Goal: Task Accomplishment & Management: Complete application form

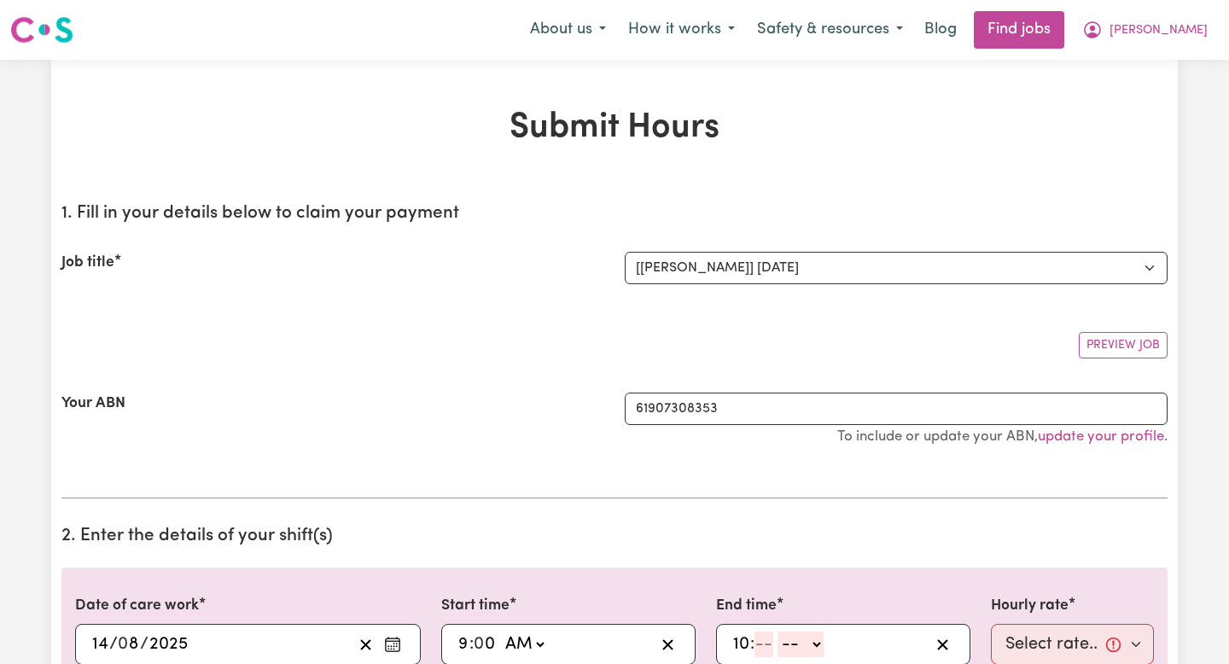
select select "13779"
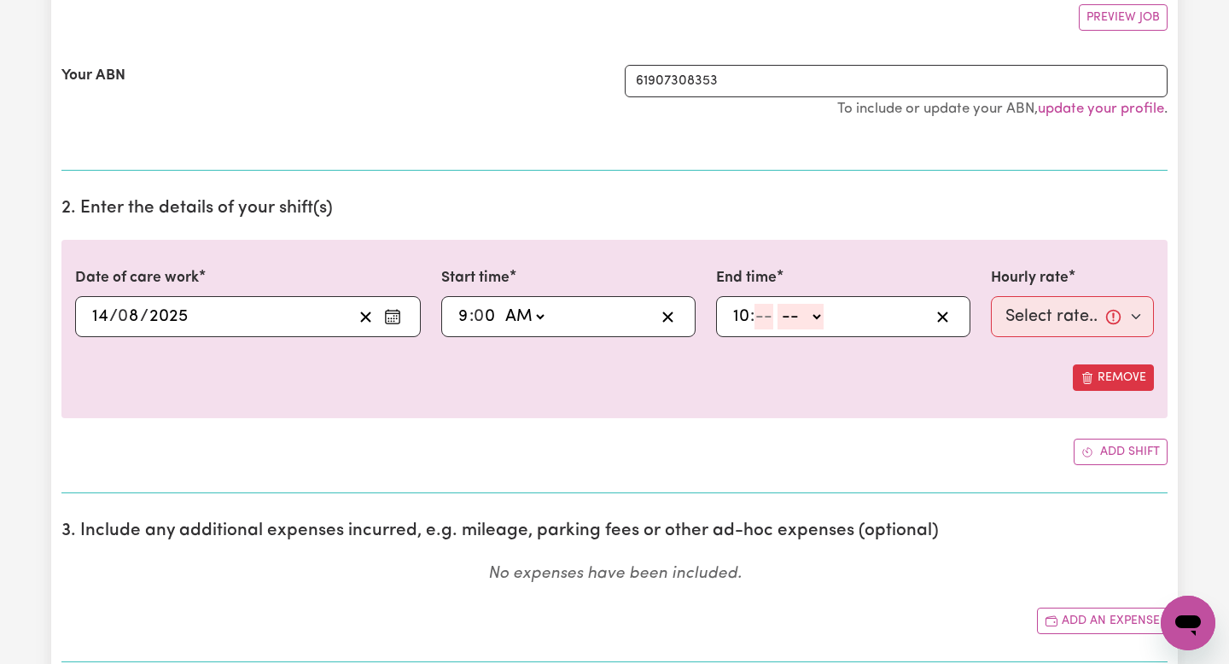
click at [747, 317] on input "10" at bounding box center [742, 317] width 18 height 26
type input "1"
click at [767, 321] on input "number" at bounding box center [757, 317] width 19 height 26
type input "00"
click at [803, 314] on select "-- AM PM" at bounding box center [798, 317] width 46 height 26
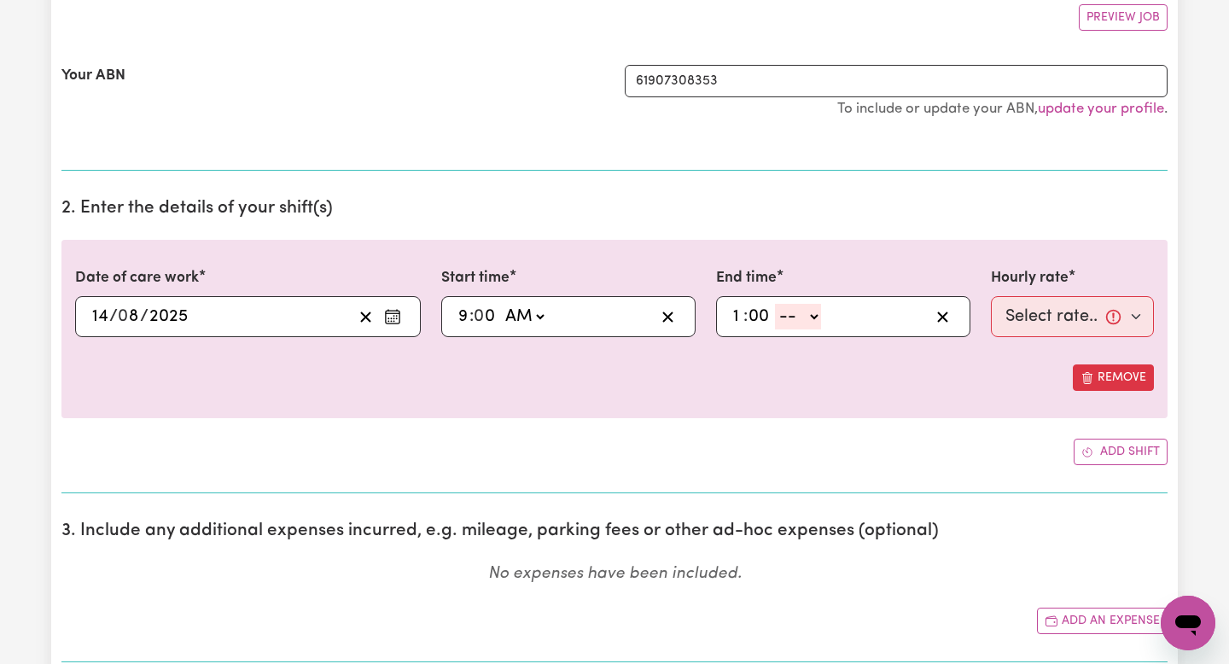
select select "pm"
type input "13:00"
type input "0"
click at [1092, 321] on select "Select rate... $50.00 (Weekday)" at bounding box center [1072, 316] width 163 height 41
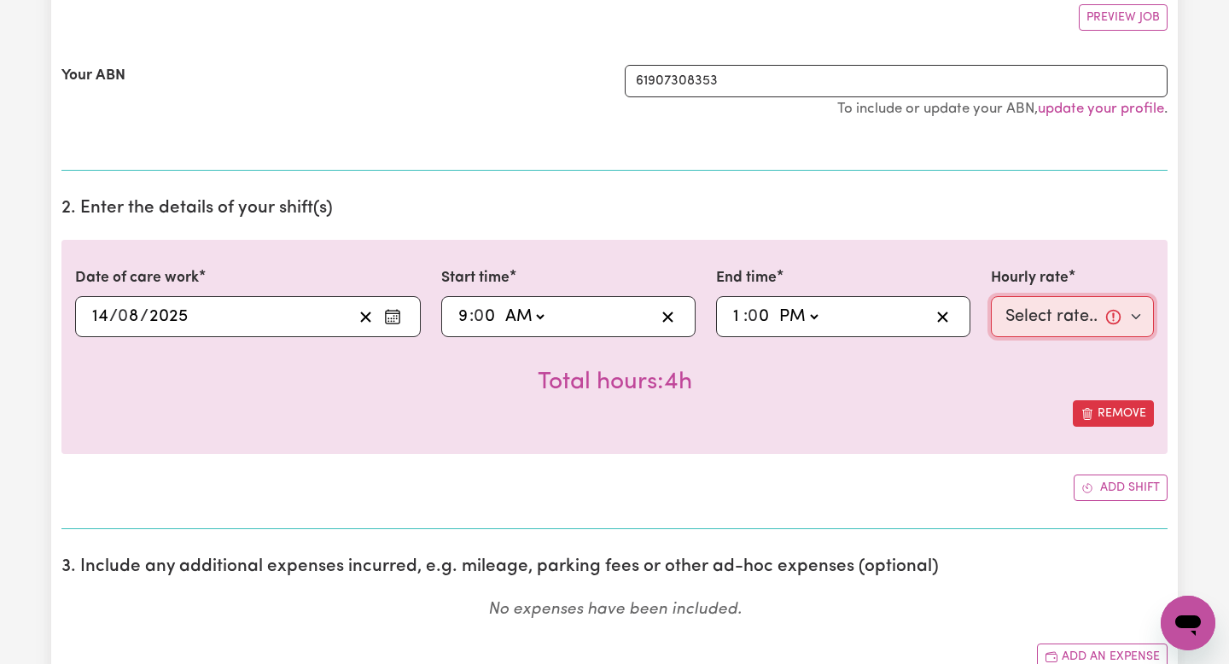
select select "50-Weekday"
click at [1095, 304] on select "Select rate... $50.00 (Weekday)" at bounding box center [1072, 316] width 163 height 41
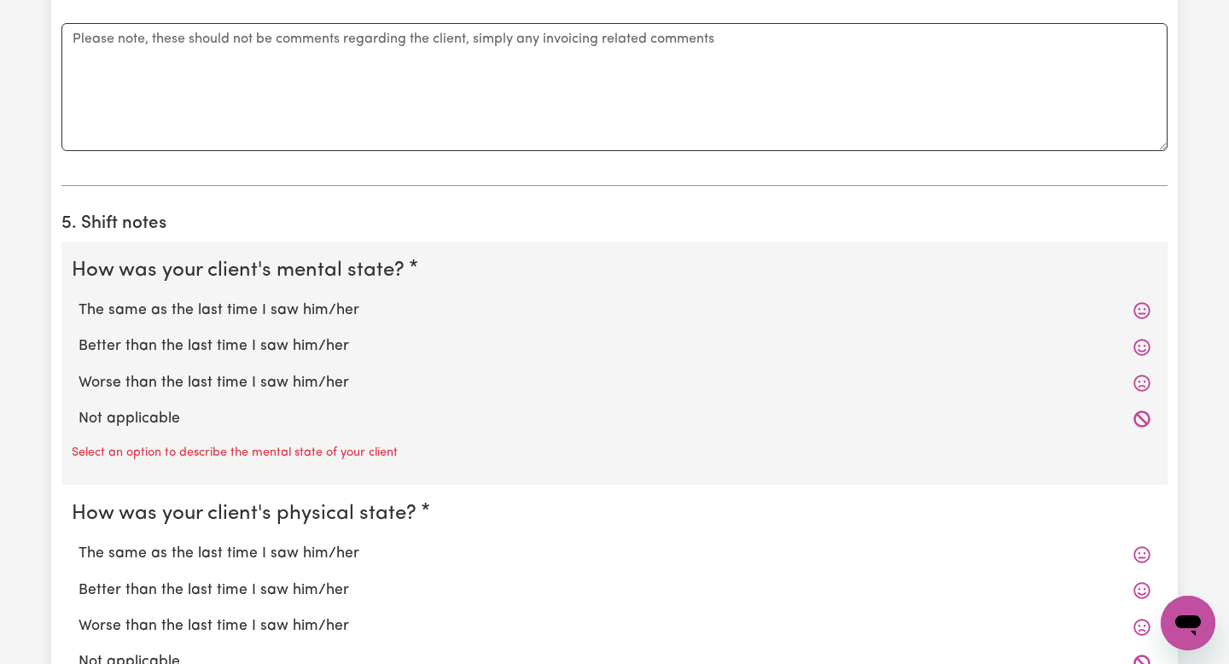
scroll to position [1158, 0]
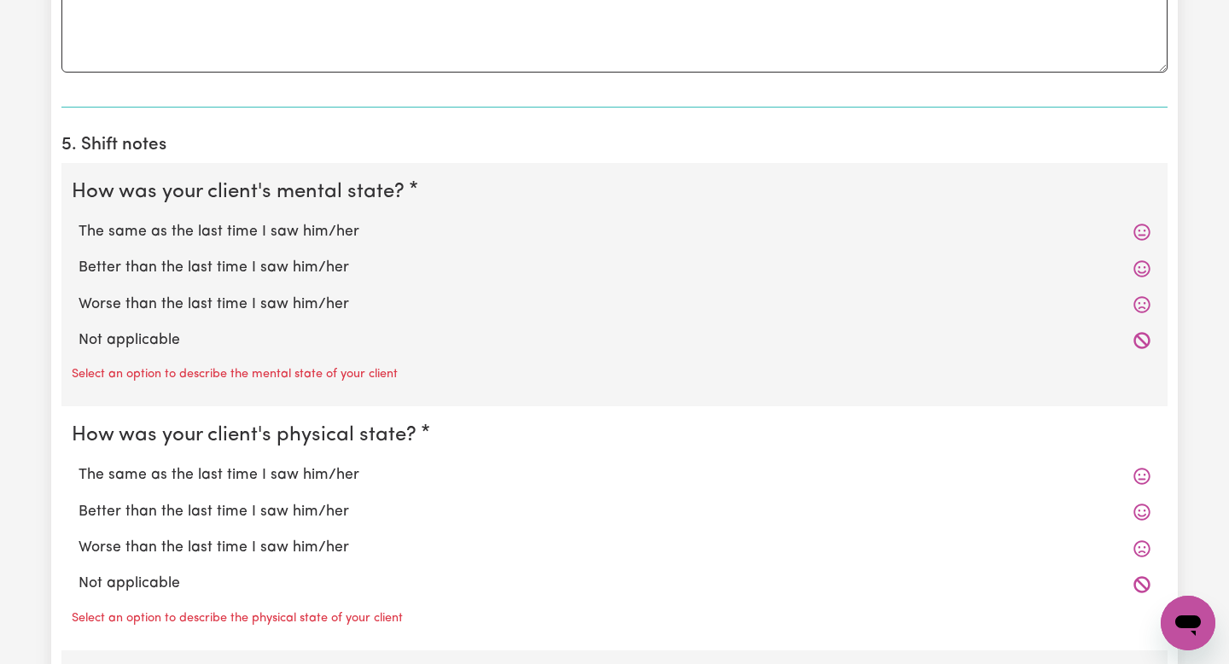
click at [1137, 268] on icon at bounding box center [1142, 268] width 17 height 17
click at [1052, 270] on label "Better than the last time I saw him/her" at bounding box center [615, 268] width 1072 height 22
click at [79, 257] on input "Better than the last time I saw him/her" at bounding box center [78, 256] width 1 height 1
radio input "true"
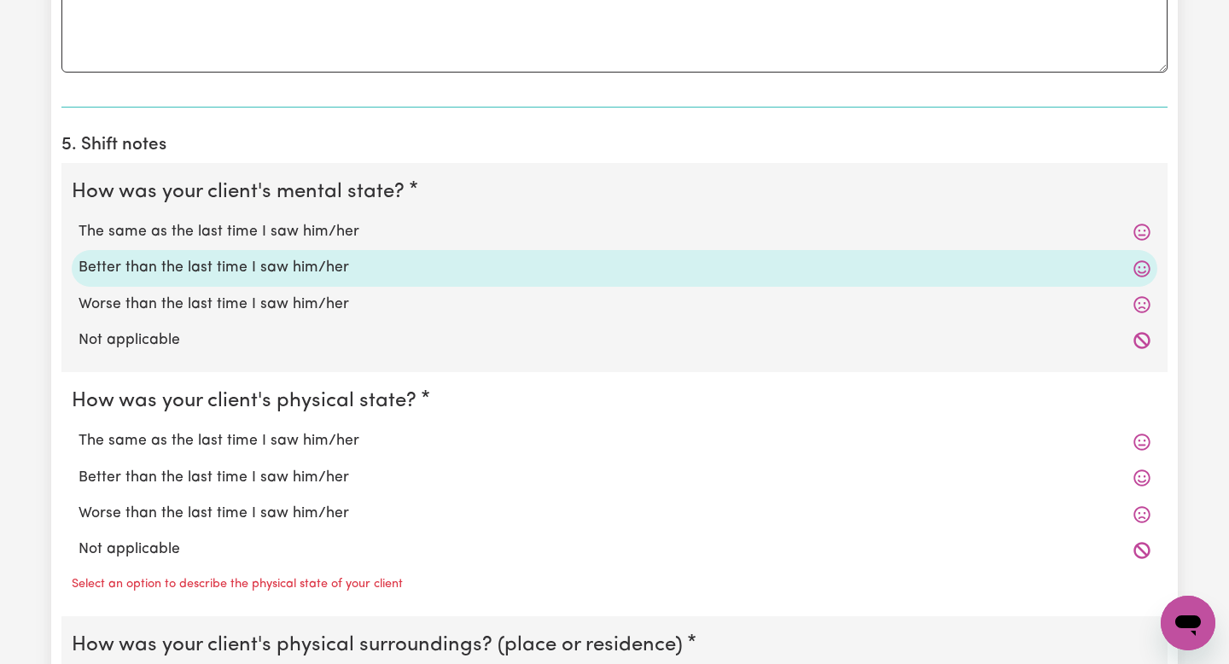
click at [1025, 492] on div "Better than the last time I saw him/her" at bounding box center [615, 478] width 1086 height 36
click at [1026, 456] on div "The same as the last time I saw him/her" at bounding box center [615, 441] width 1086 height 36
click at [1026, 468] on label "Better than the last time I saw him/her" at bounding box center [615, 478] width 1072 height 22
click at [79, 467] on input "Better than the last time I saw him/her" at bounding box center [78, 466] width 1 height 1
radio input "true"
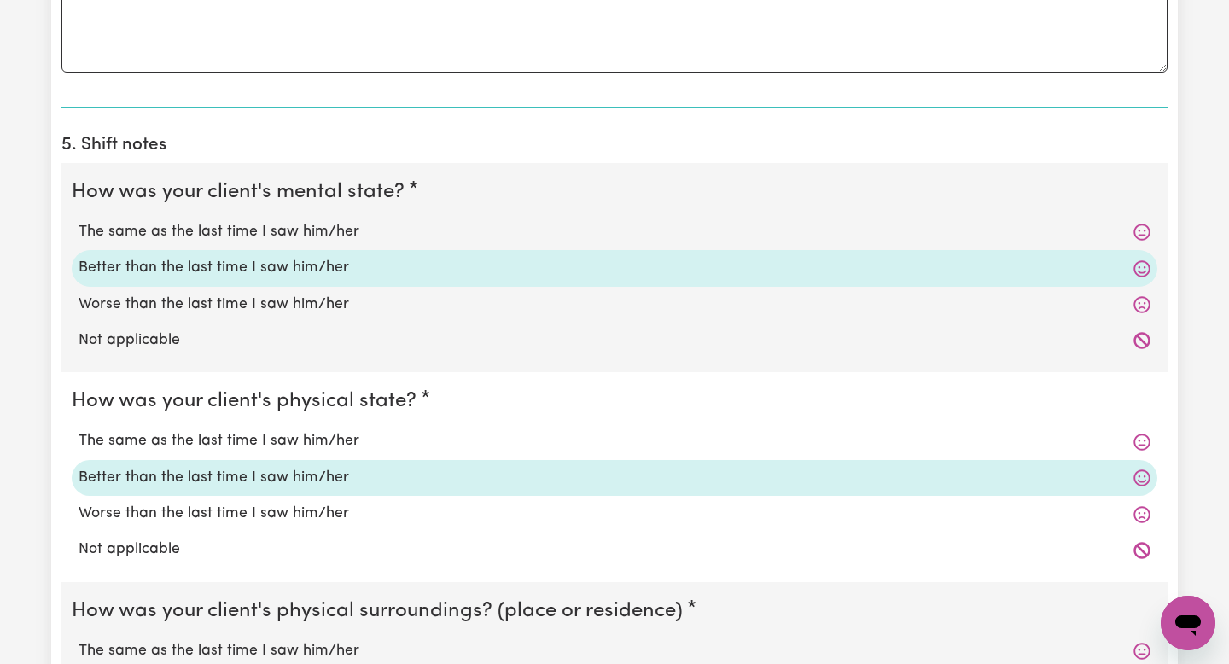
scroll to position [1572, 0]
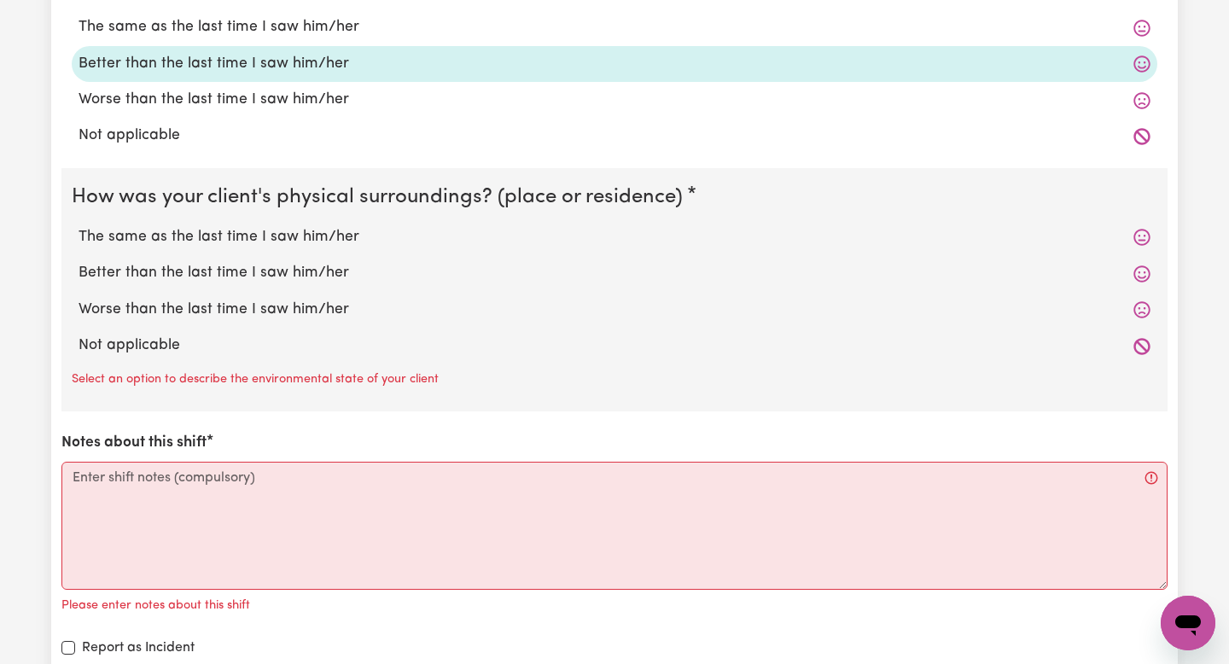
click at [968, 275] on label "Better than the last time I saw him/her" at bounding box center [615, 273] width 1072 height 22
click at [79, 262] on input "Better than the last time I saw him/her" at bounding box center [78, 261] width 1 height 1
radio input "true"
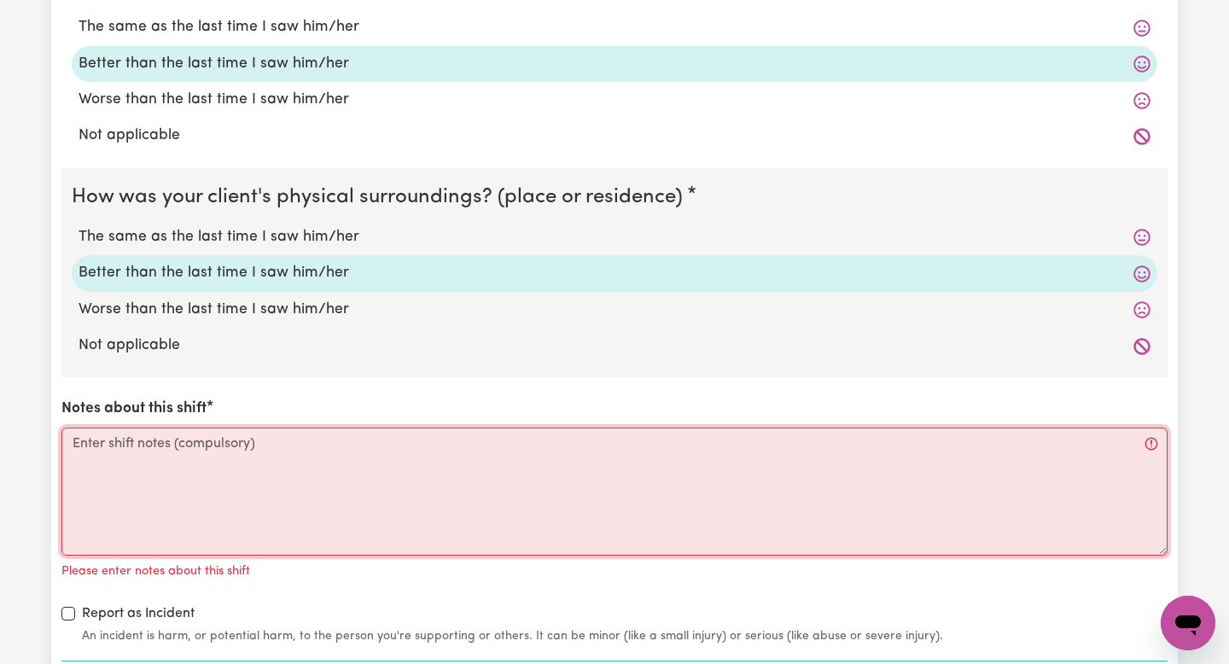
click at [539, 486] on textarea "Notes about this shift" at bounding box center [614, 492] width 1106 height 128
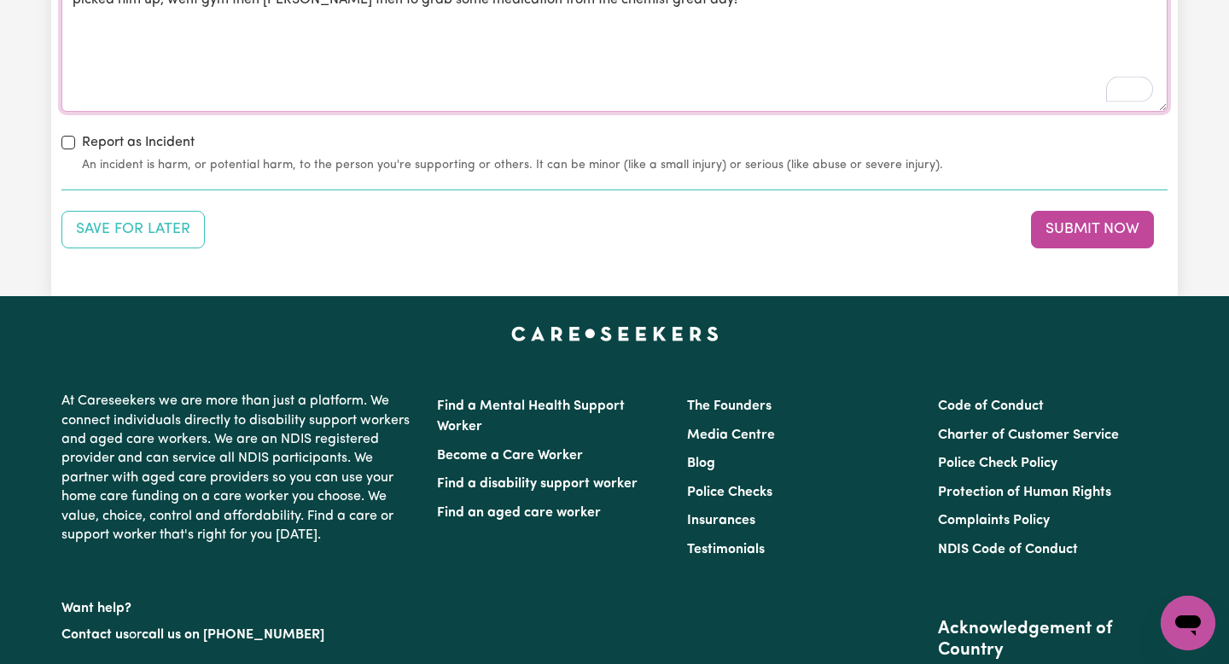
scroll to position [2011, 0]
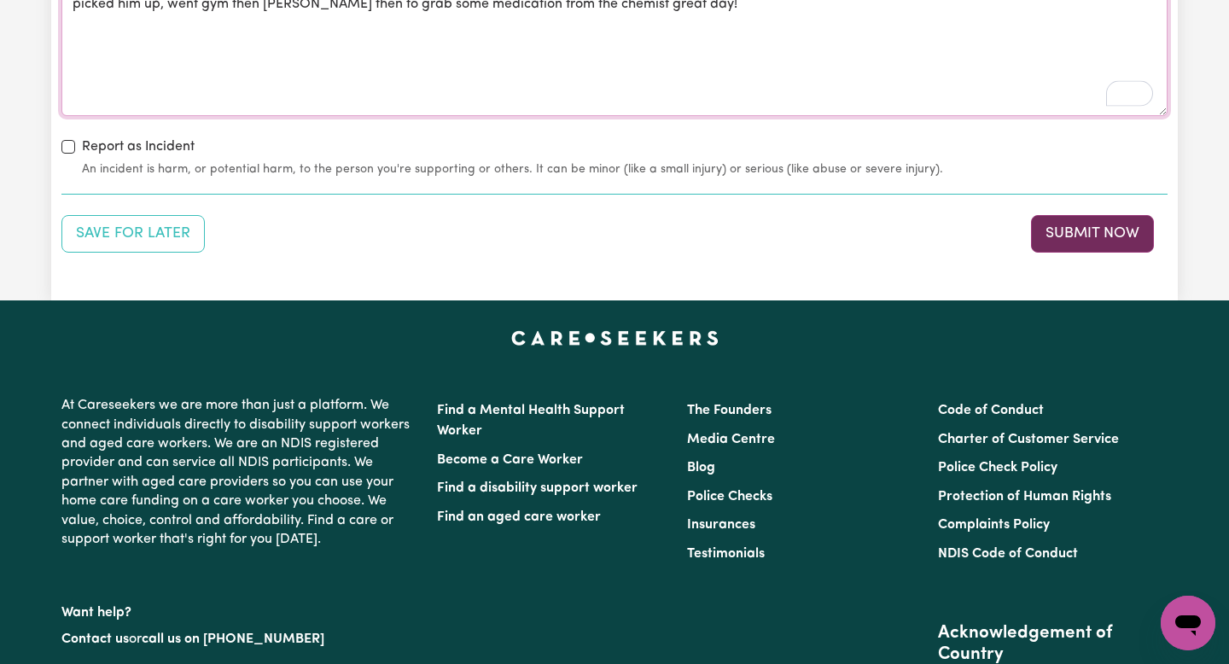
type textarea "picked him up, went gym then [PERSON_NAME] then to grab some medication from th…"
click at [1075, 248] on button "Submit Now" at bounding box center [1092, 234] width 123 height 38
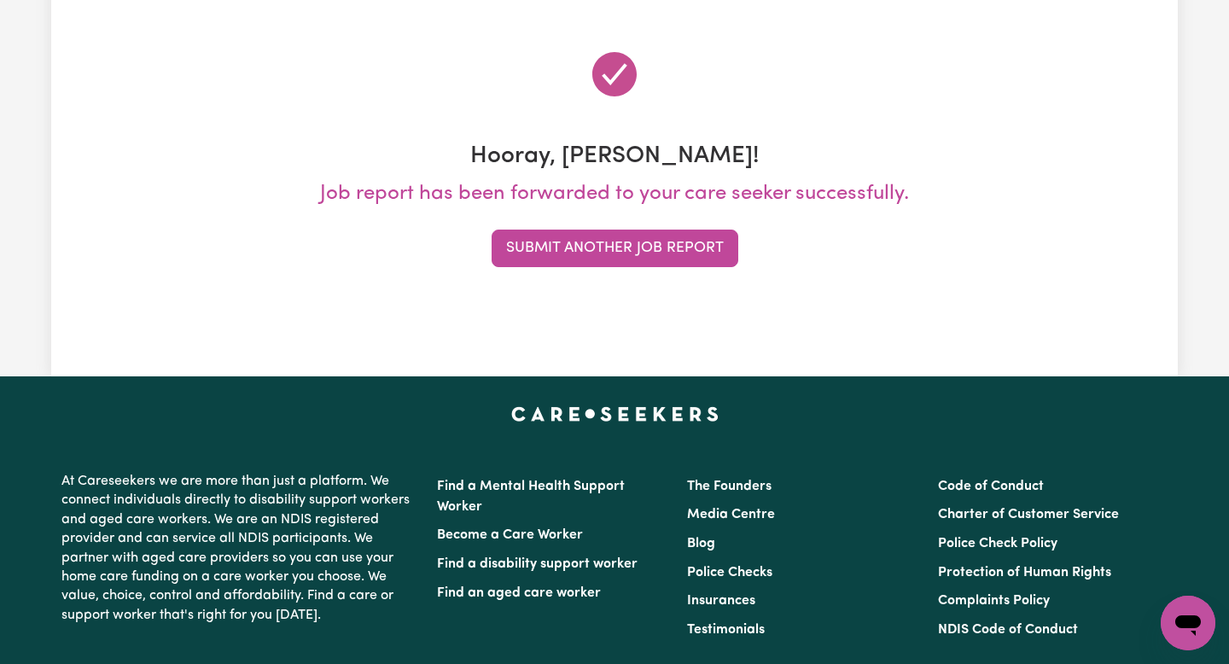
scroll to position [0, 0]
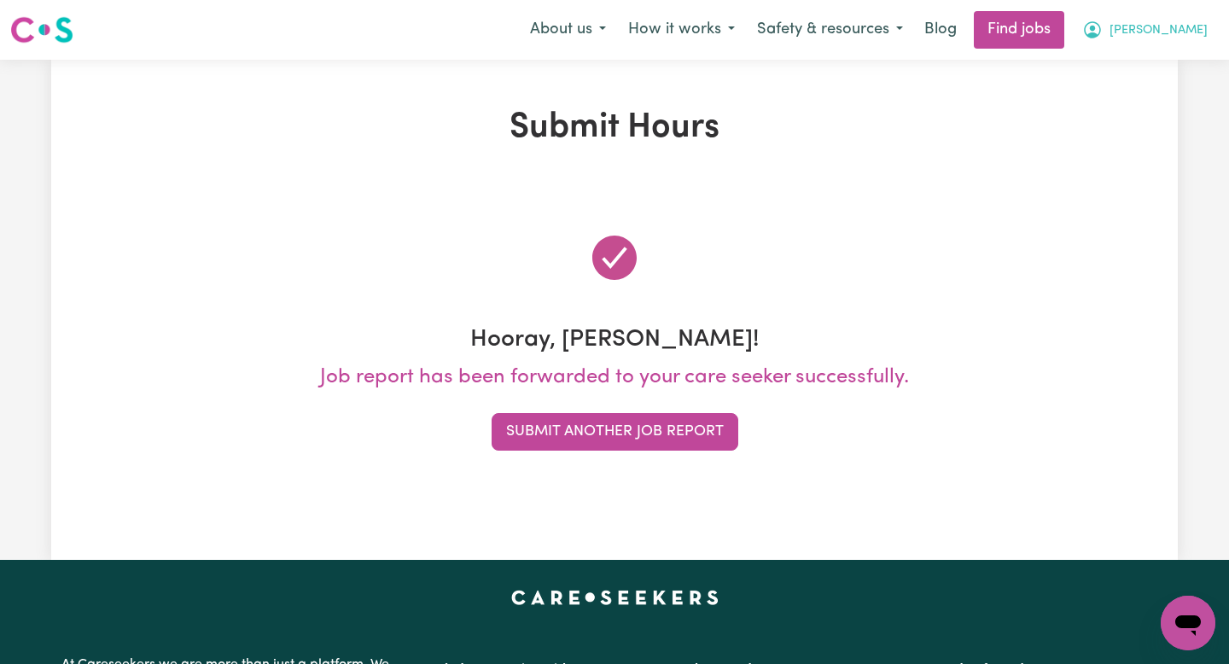
click at [1147, 44] on button "[PERSON_NAME]" at bounding box center [1145, 30] width 148 height 36
click at [1135, 67] on link "My Account" at bounding box center [1150, 66] width 135 height 32
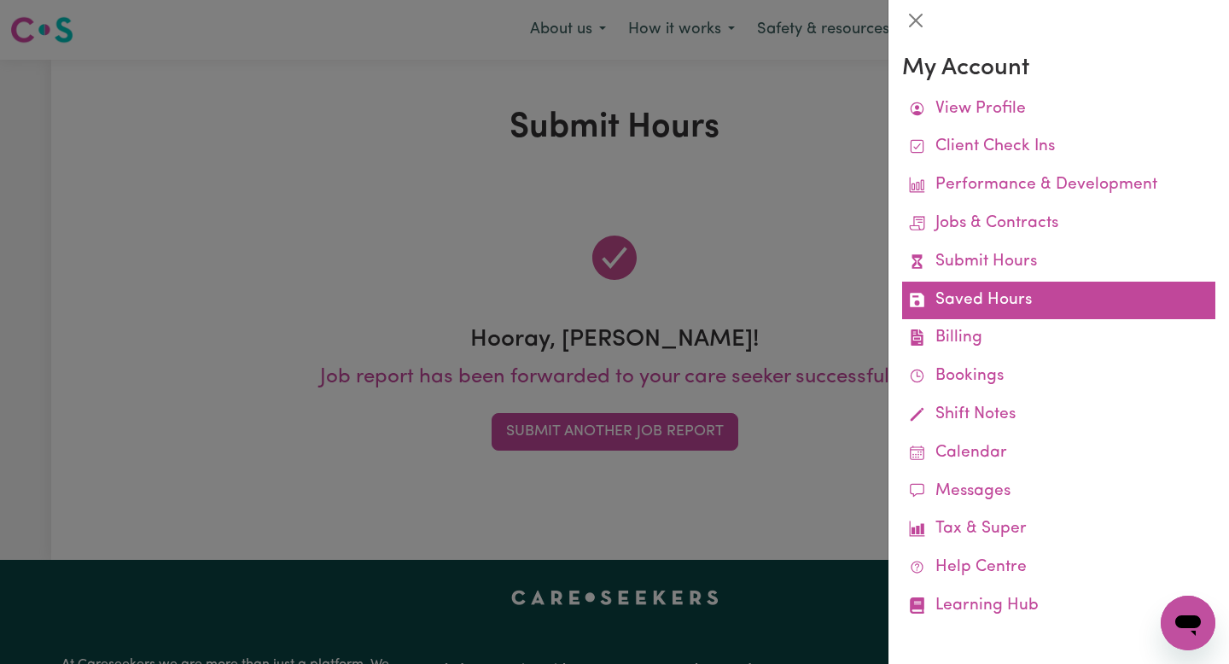
click at [954, 291] on link "Saved Hours" at bounding box center [1058, 301] width 313 height 38
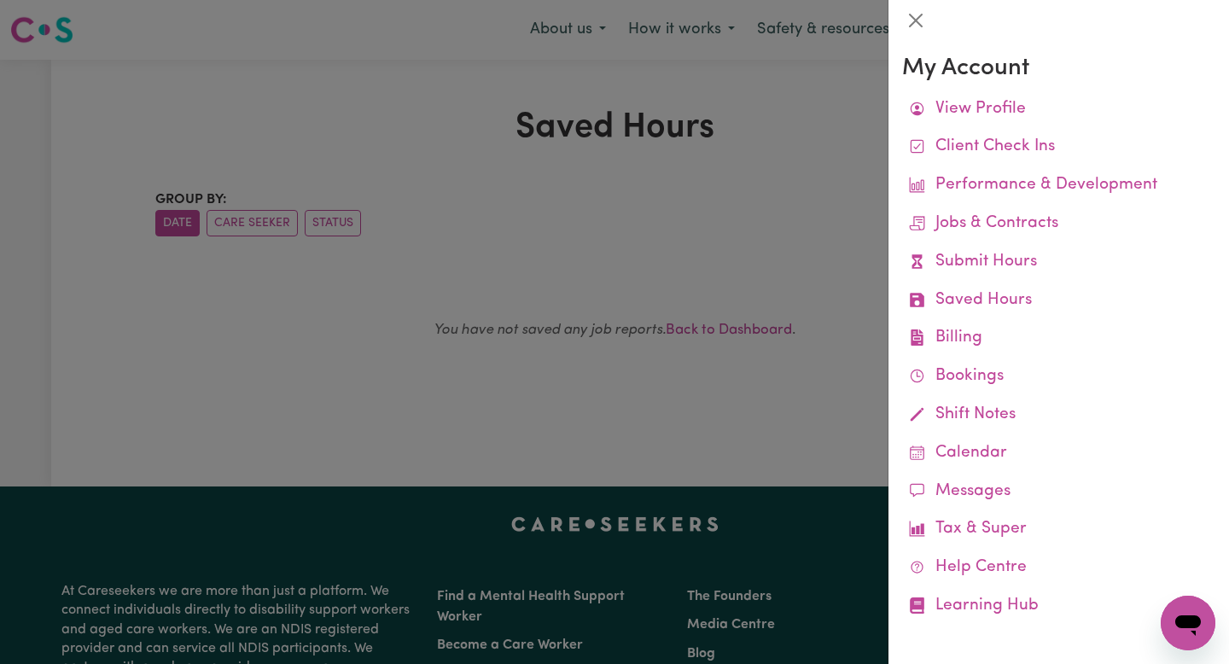
click at [749, 217] on div at bounding box center [614, 332] width 1229 height 664
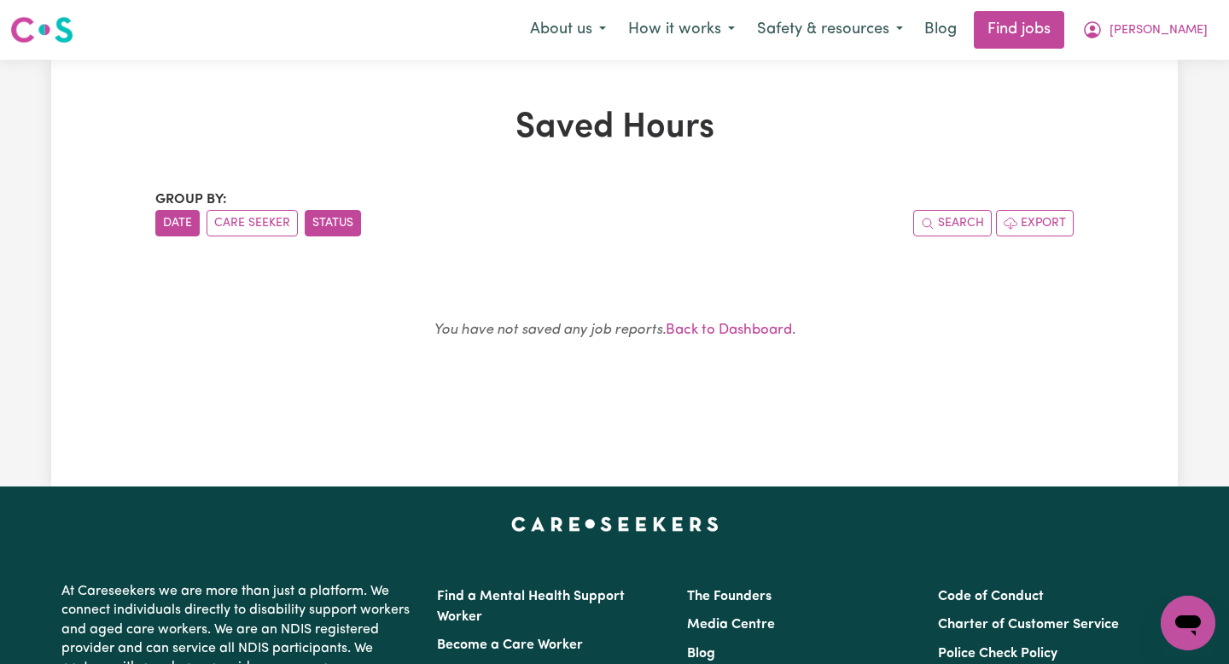
click at [307, 231] on button "Status" at bounding box center [333, 223] width 56 height 26
click at [273, 226] on button "Care Seeker" at bounding box center [252, 223] width 91 height 26
click at [1165, 25] on button "[PERSON_NAME]" at bounding box center [1145, 30] width 148 height 36
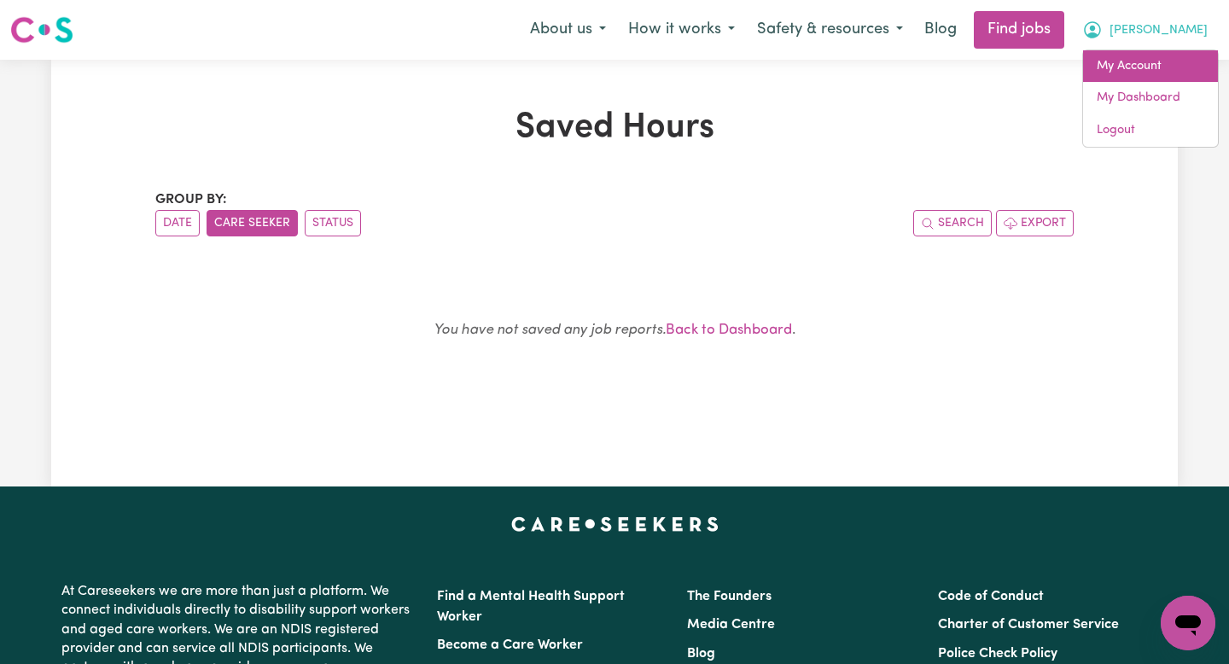
click at [1137, 67] on link "My Account" at bounding box center [1150, 66] width 135 height 32
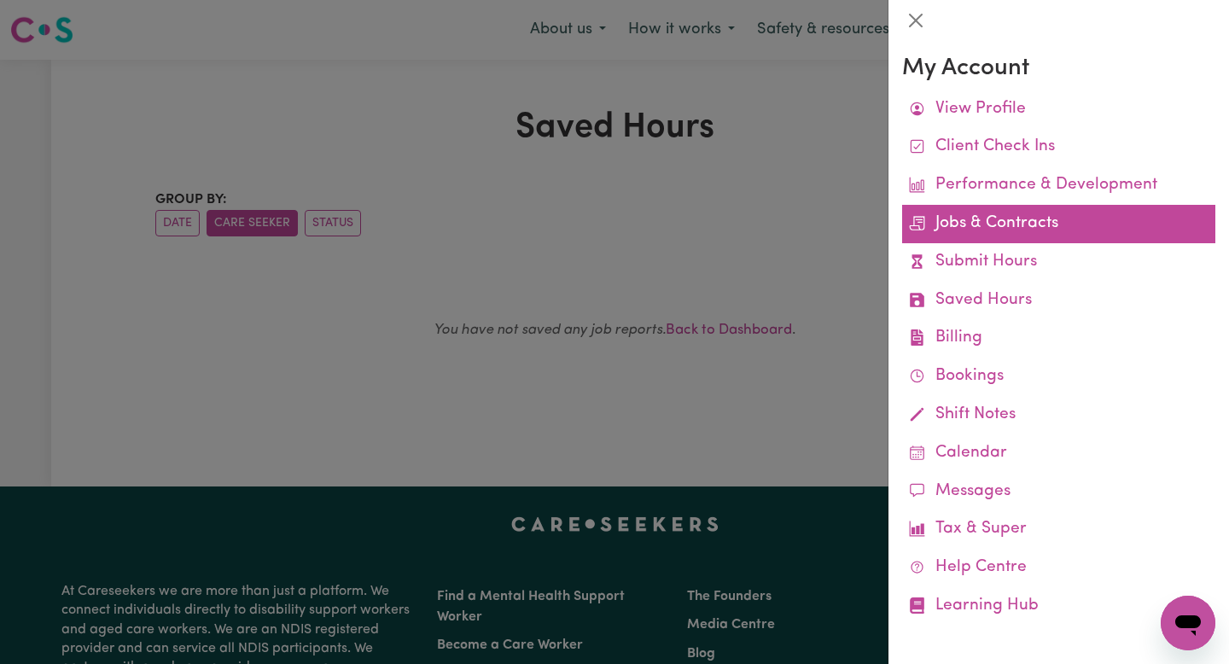
click at [985, 225] on link "Jobs & Contracts" at bounding box center [1058, 224] width 313 height 38
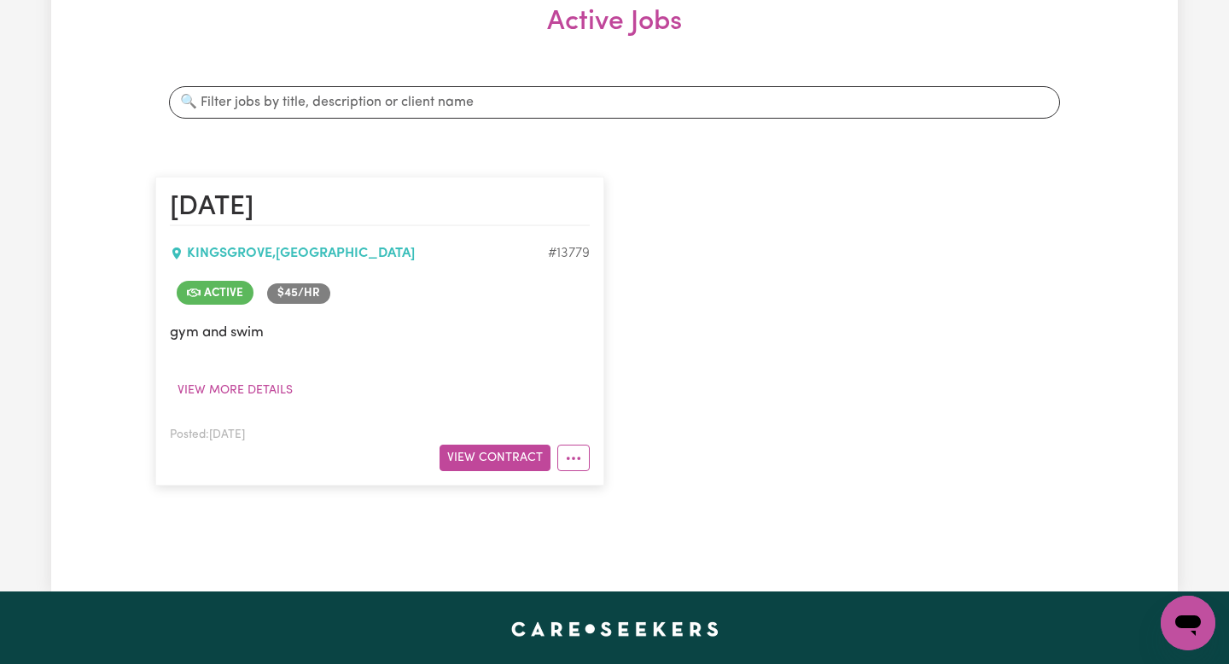
scroll to position [262, 0]
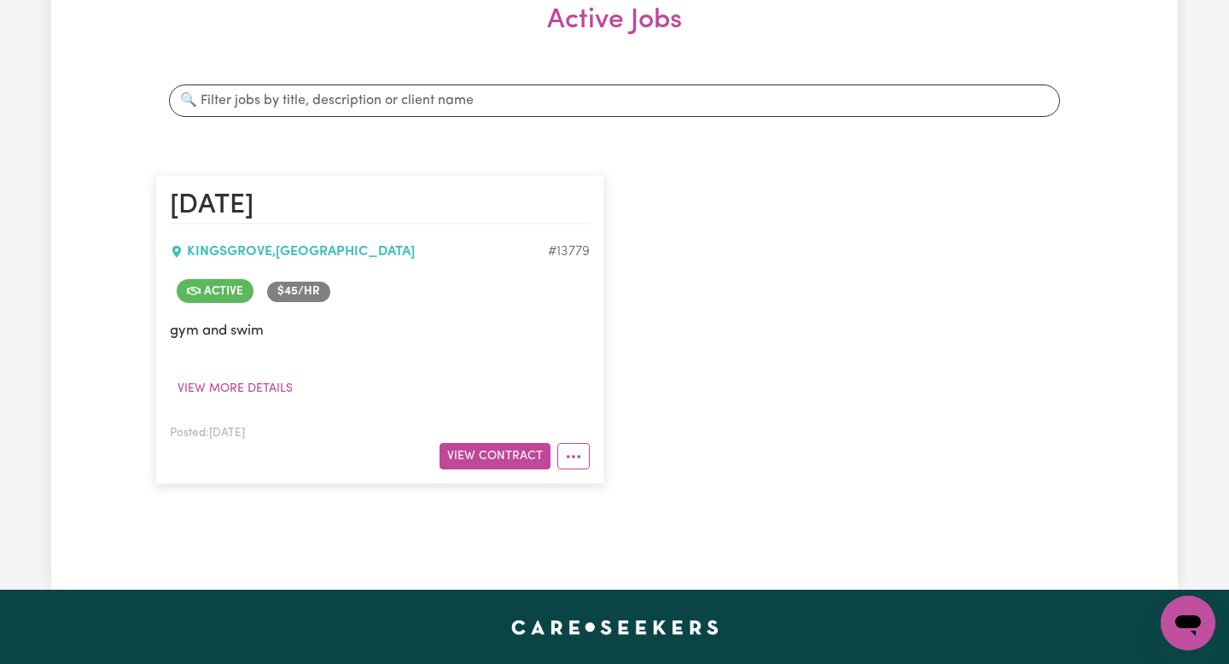
click at [577, 470] on article "[DATE] KINGSGROVE , [GEOGRAPHIC_DATA] # 13779 Active $ 45 /hr gym and swim View…" at bounding box center [379, 329] width 449 height 309
click at [577, 435] on div "Posted: [DATE] View Contract" at bounding box center [380, 446] width 420 height 47
click at [577, 444] on button "More options" at bounding box center [574, 456] width 32 height 26
click at [578, 446] on button "More options" at bounding box center [574, 456] width 32 height 26
click at [531, 457] on button "View Contract" at bounding box center [495, 456] width 111 height 26
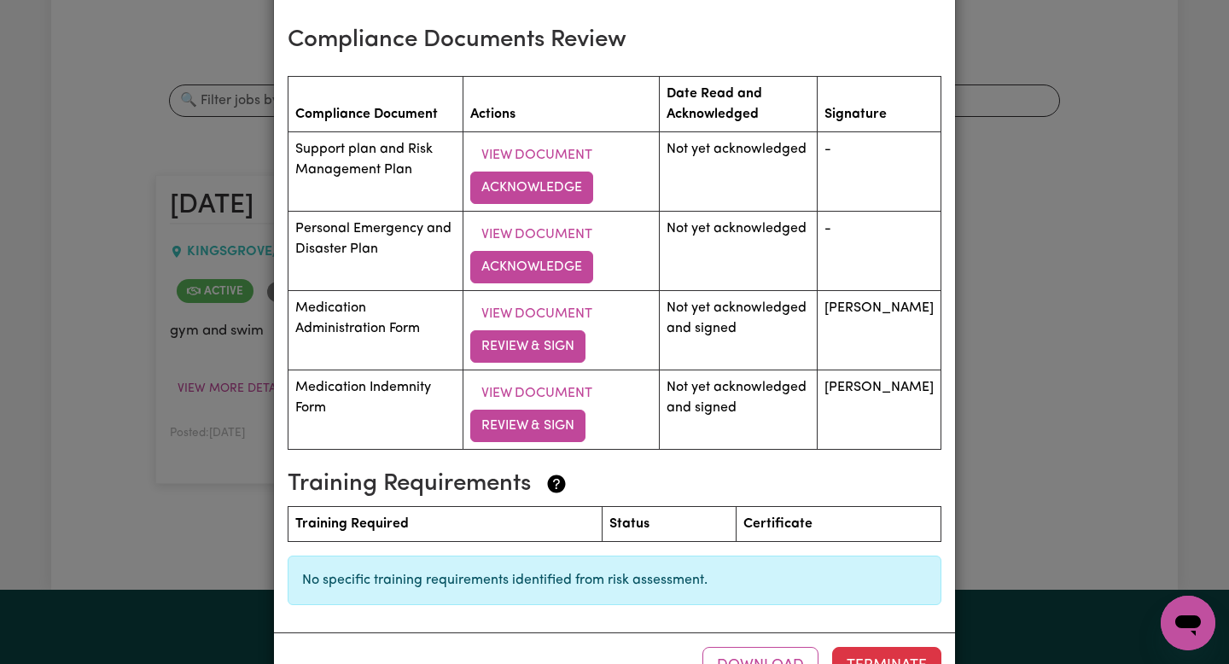
scroll to position [2385, 0]
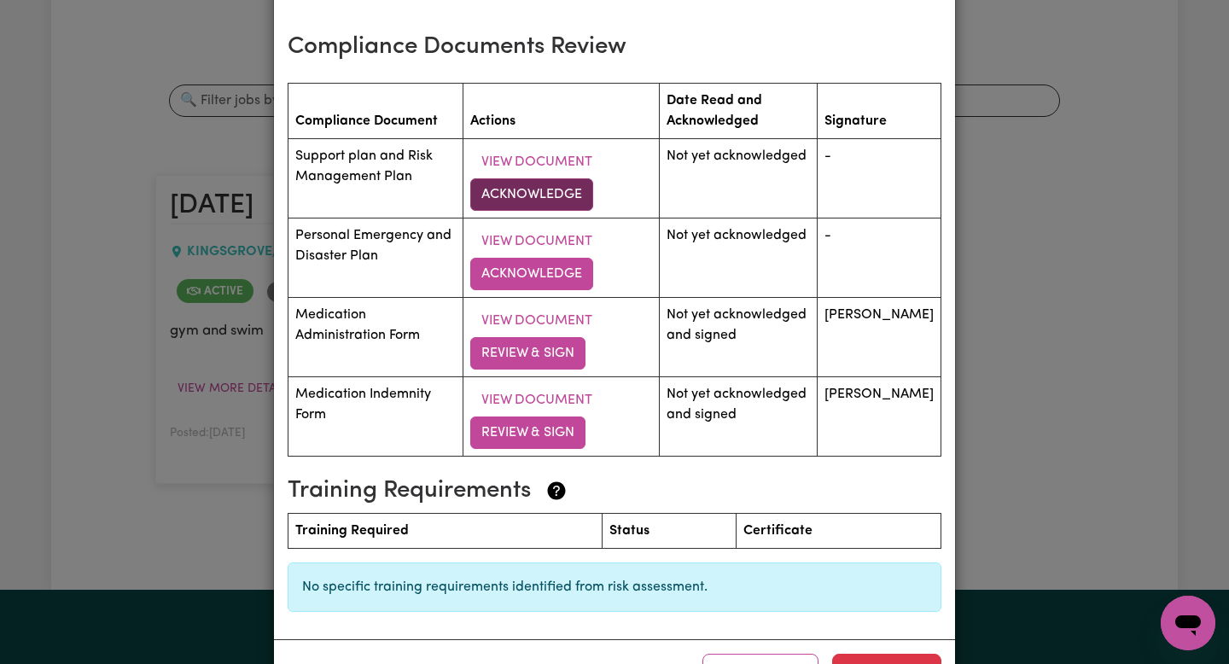
click at [541, 198] on button "Acknowledge" at bounding box center [531, 194] width 123 height 32
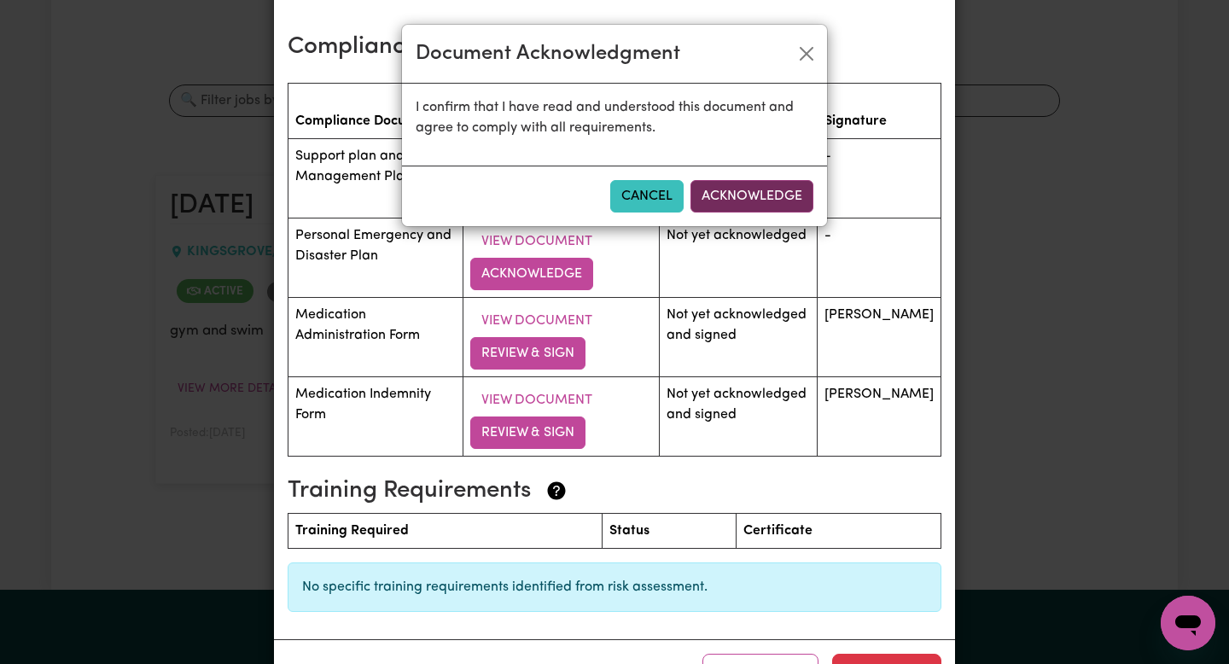
click at [786, 188] on button "Acknowledge" at bounding box center [752, 196] width 123 height 32
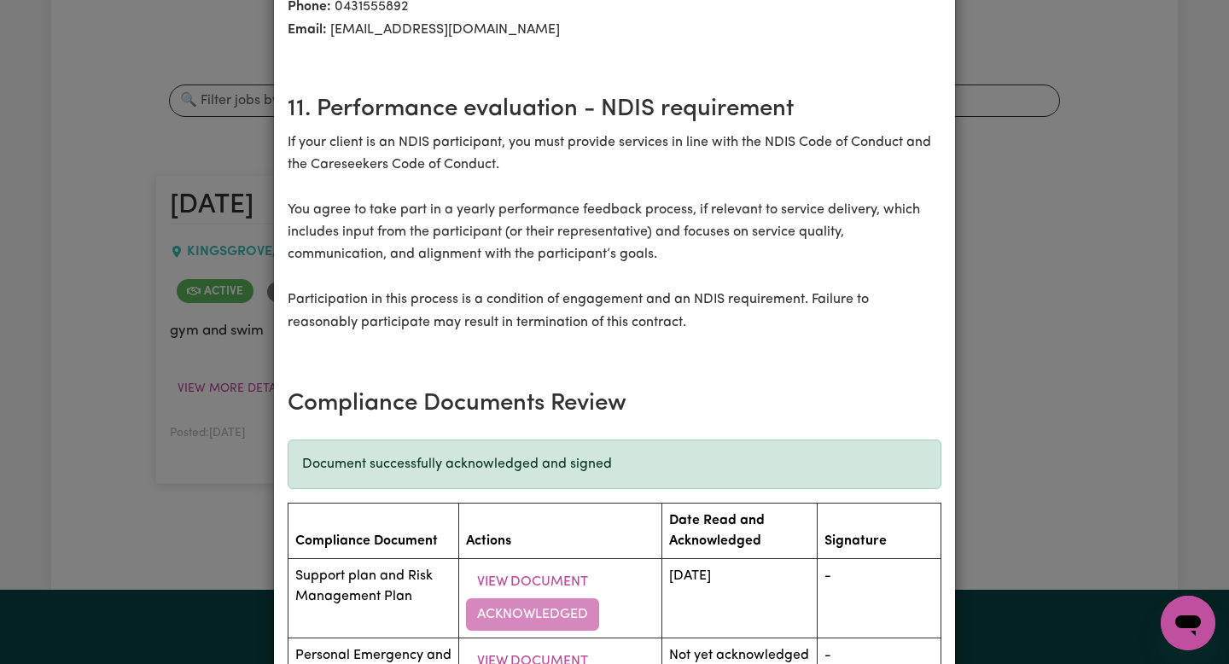
scroll to position [2513, 0]
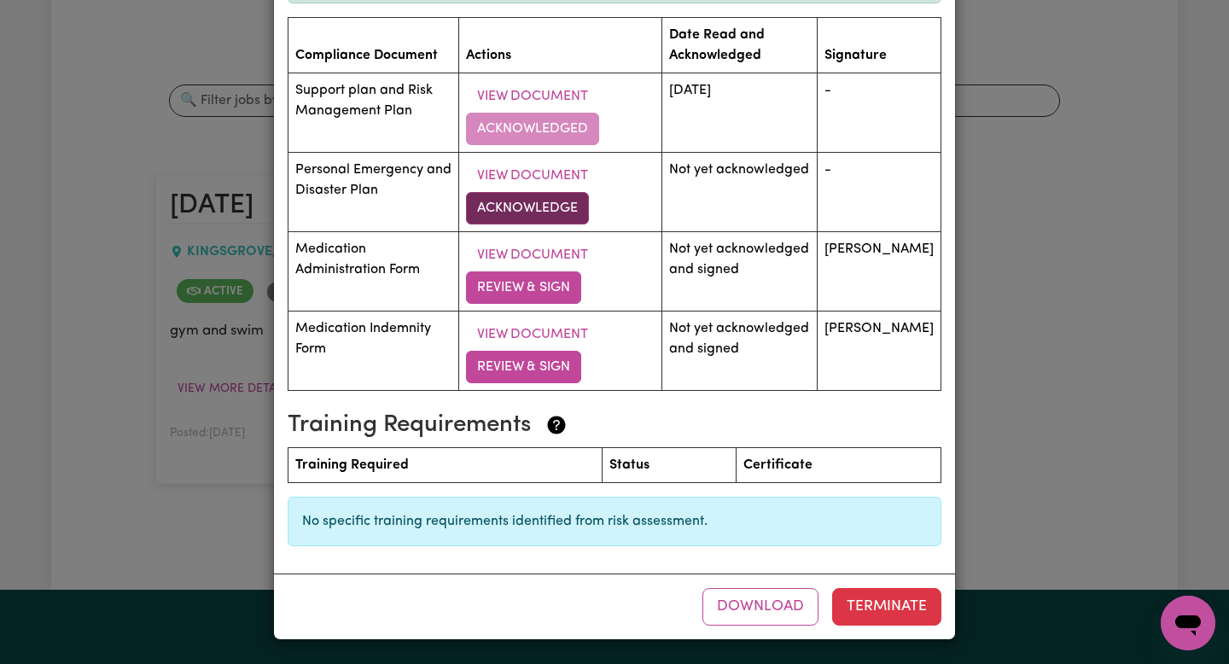
click at [526, 212] on button "Acknowledge" at bounding box center [527, 208] width 123 height 32
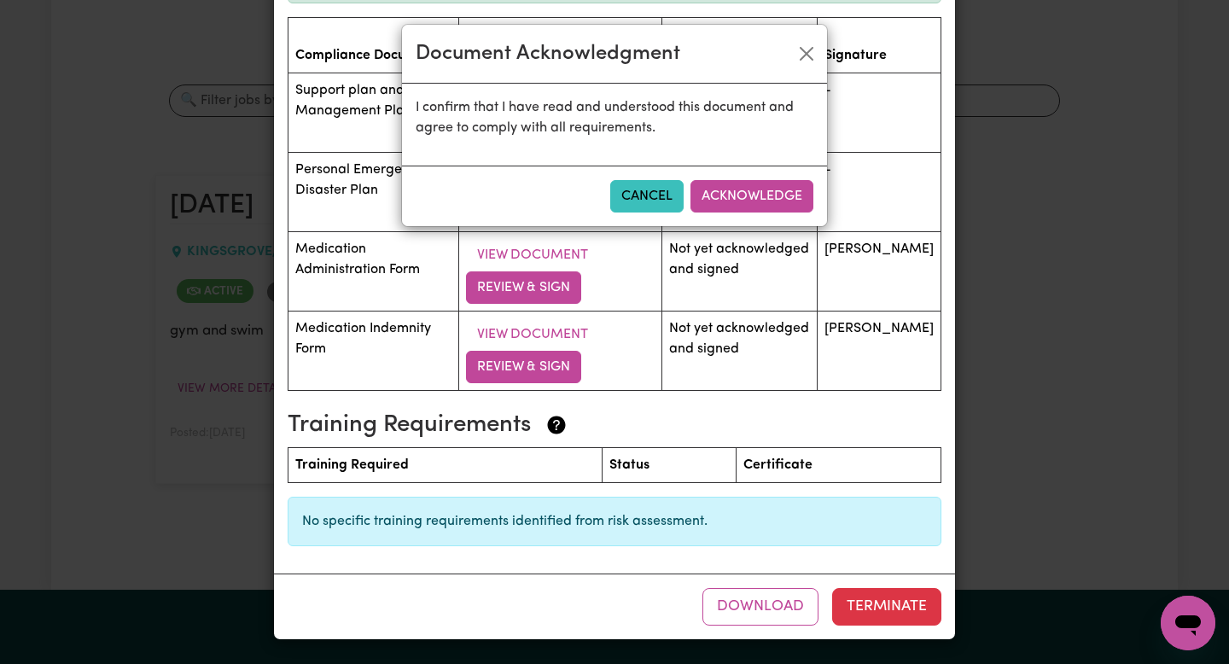
click at [779, 172] on div "Cancel Acknowledge" at bounding box center [614, 196] width 425 height 61
click at [779, 185] on button "Acknowledge" at bounding box center [752, 196] width 123 height 32
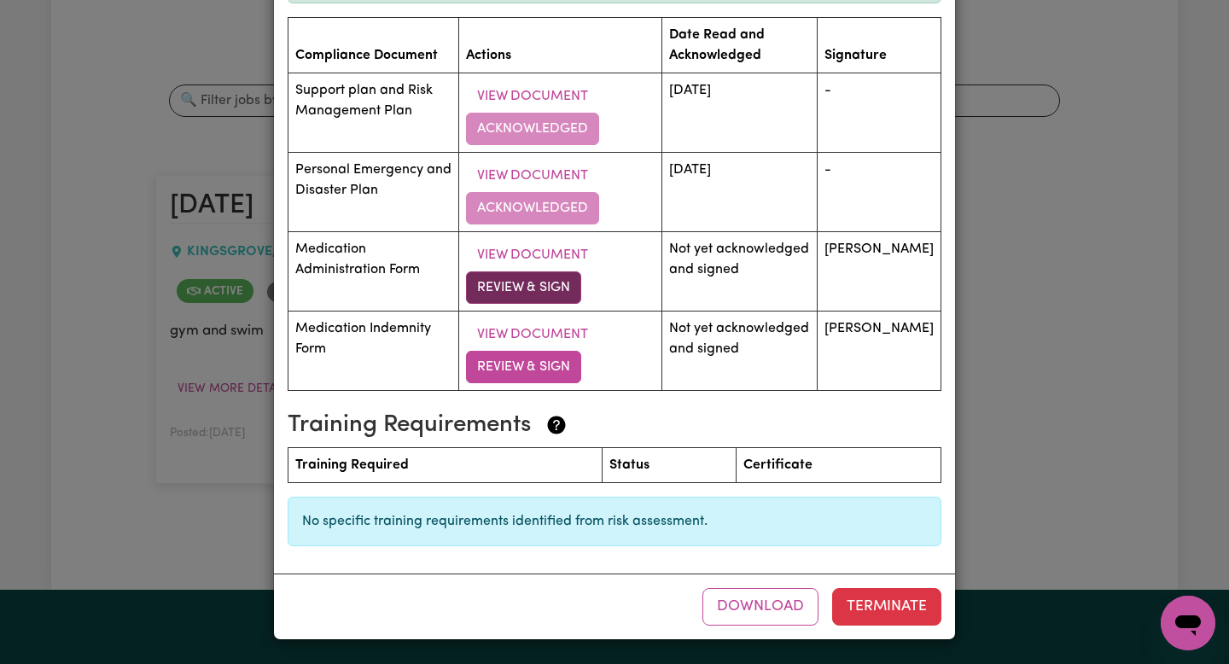
click at [560, 302] on button "Review & Sign" at bounding box center [523, 287] width 115 height 32
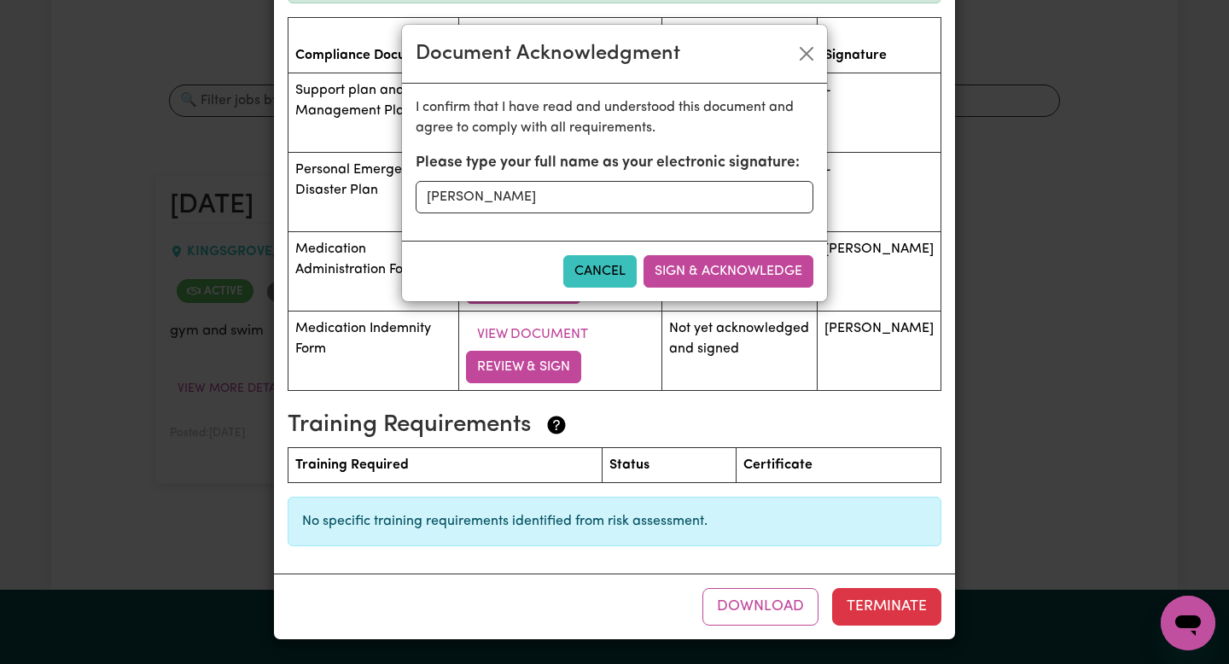
click at [731, 288] on div "Cancel Sign & Acknowledge" at bounding box center [614, 271] width 425 height 61
click at [729, 254] on div "Cancel Sign & Acknowledge" at bounding box center [614, 271] width 425 height 61
click at [729, 258] on button "Sign & Acknowledge" at bounding box center [729, 271] width 170 height 32
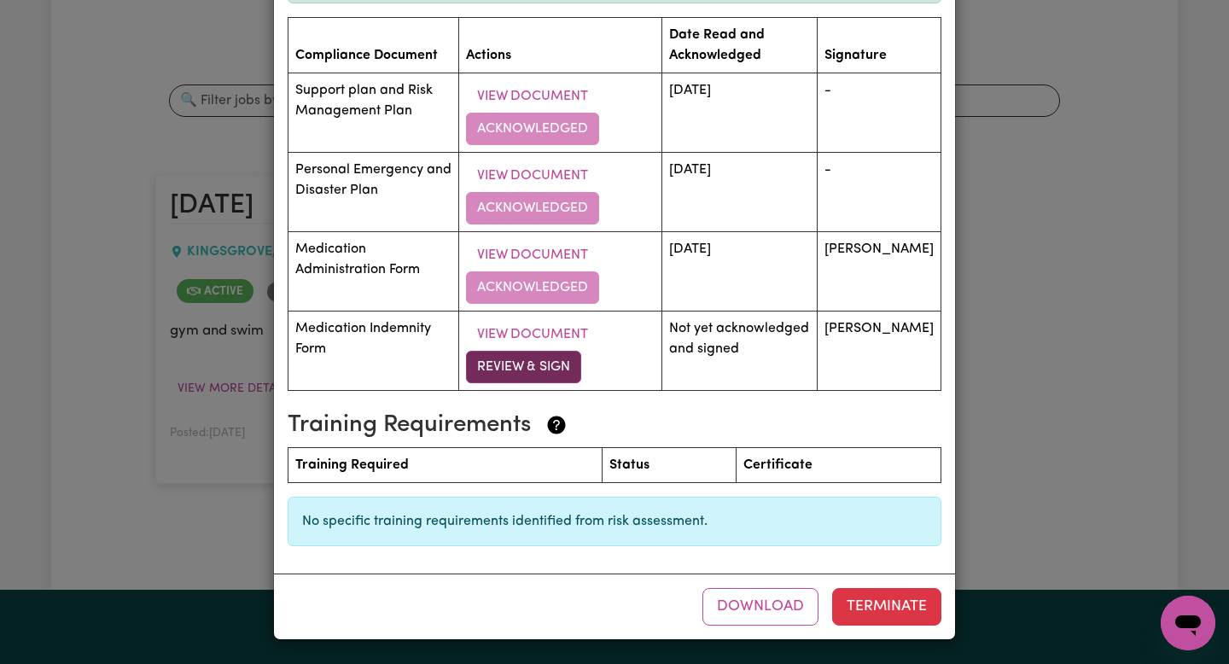
click at [534, 377] on button "Review & Sign" at bounding box center [523, 367] width 115 height 32
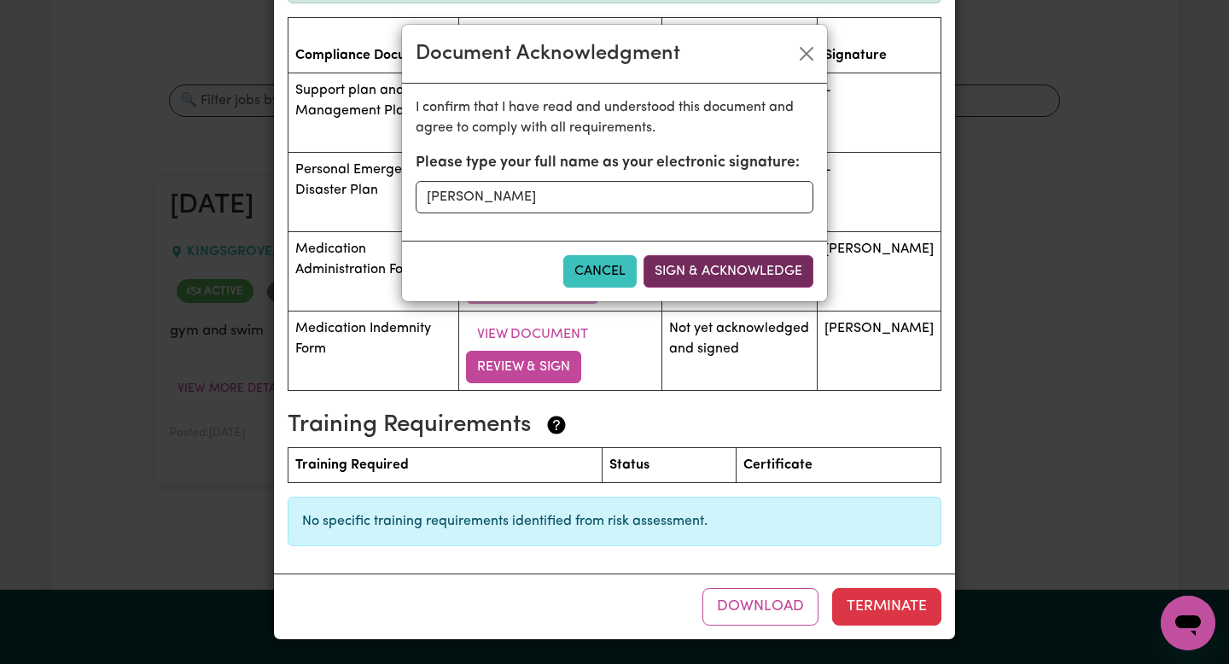
click at [680, 282] on button "Sign & Acknowledge" at bounding box center [729, 271] width 170 height 32
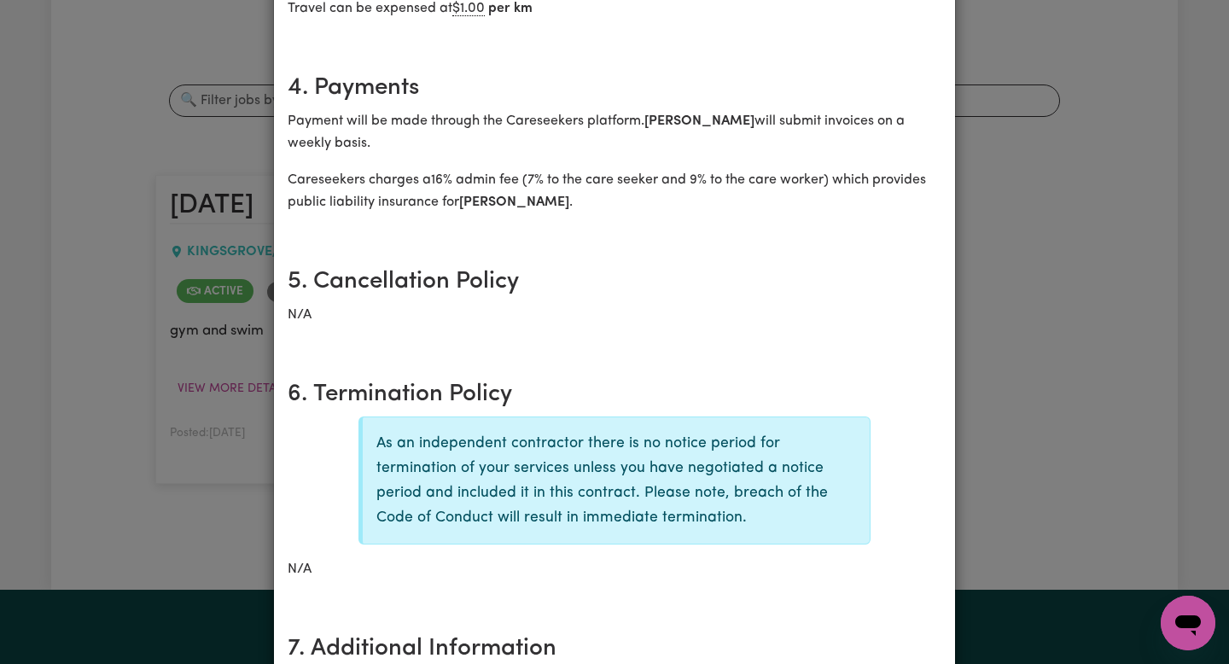
scroll to position [842, 0]
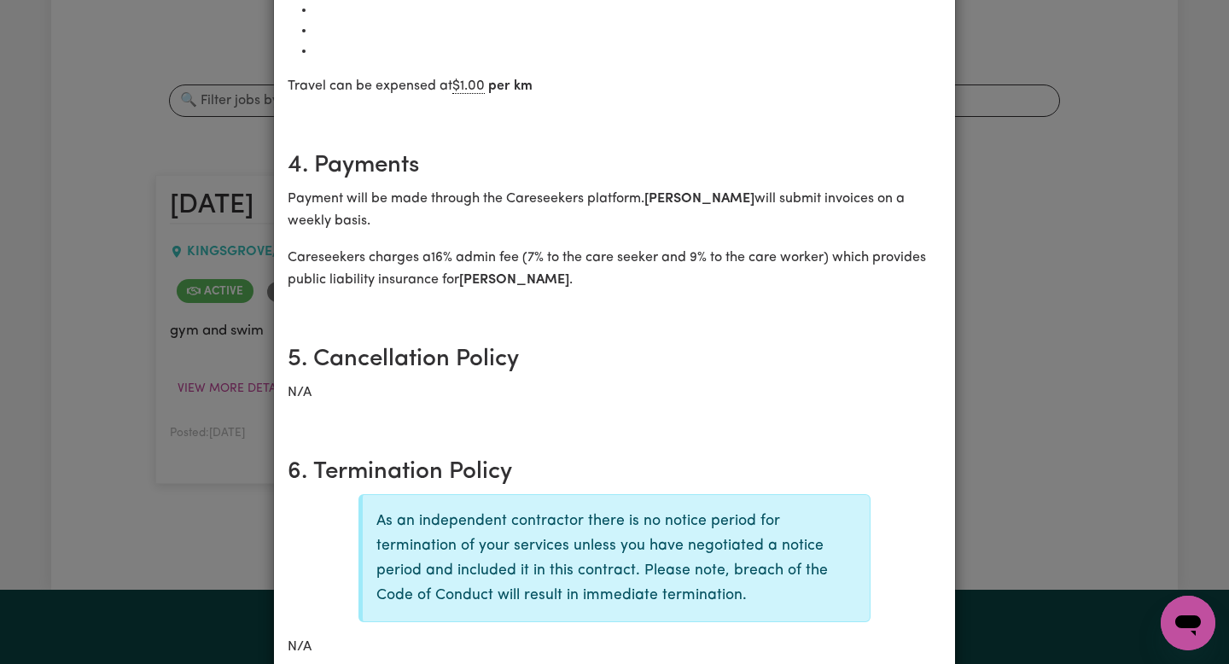
click at [1095, 305] on div "[DATE] [DEMOGRAPHIC_DATA] terms Care Worker: [PERSON_NAME] 10422 Care [PERSON_N…" at bounding box center [614, 332] width 1229 height 664
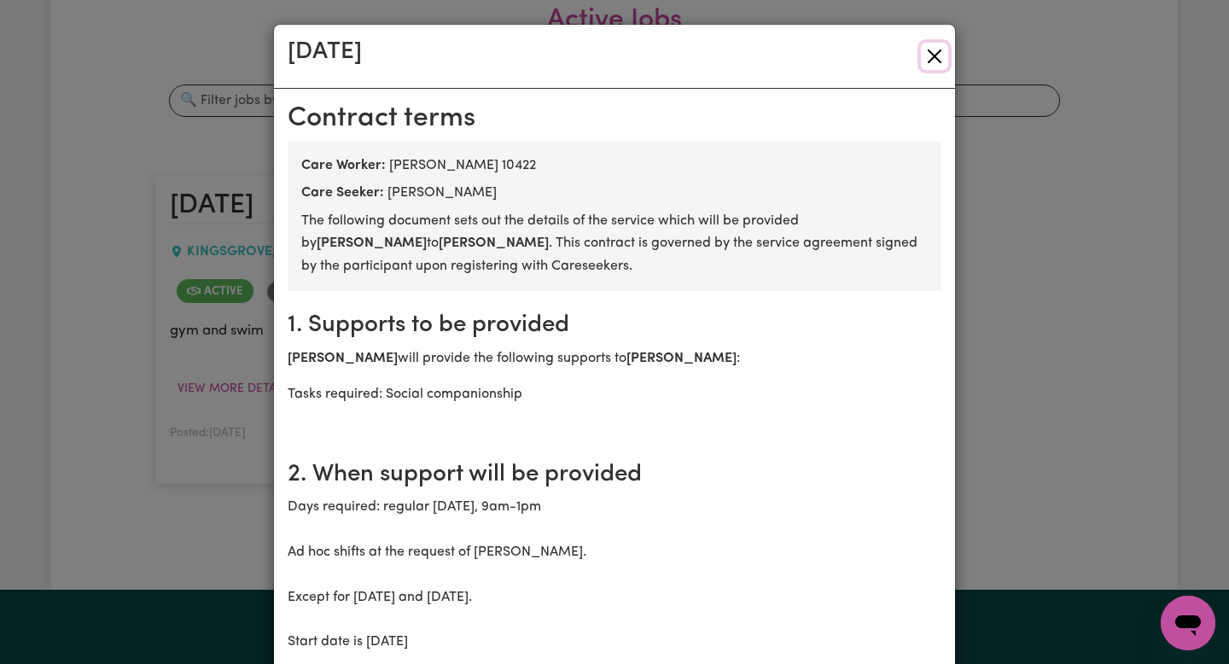
click at [931, 55] on button "Close" at bounding box center [934, 56] width 27 height 27
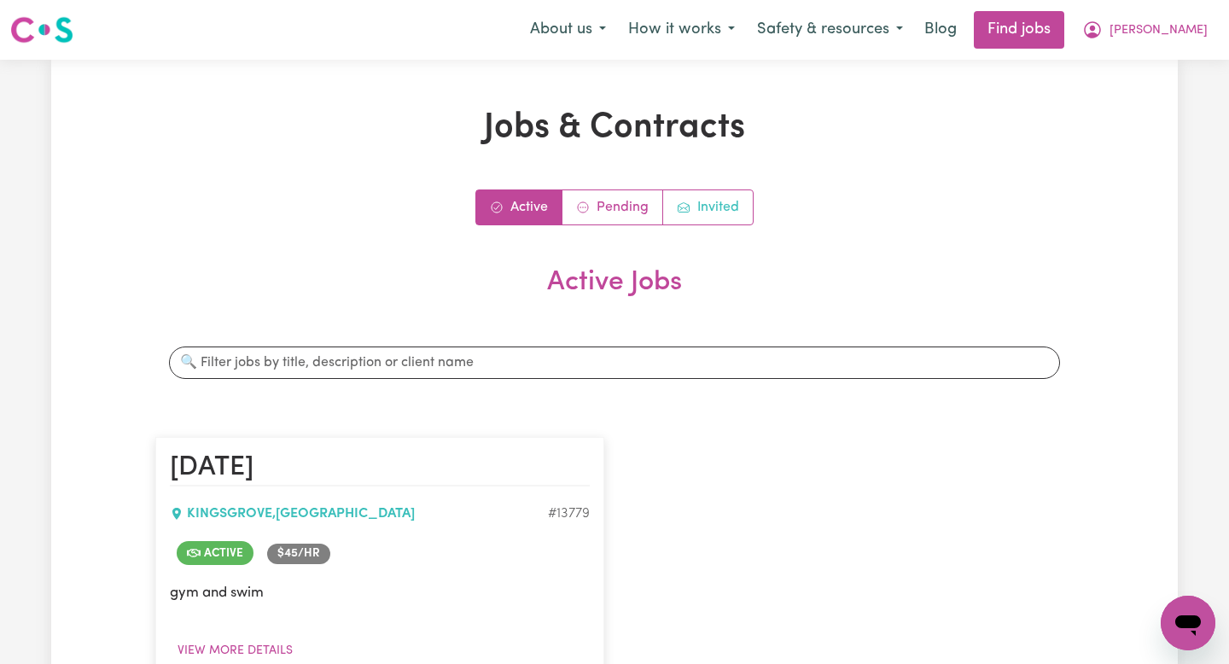
click at [698, 218] on link "Invited" at bounding box center [708, 207] width 90 height 34
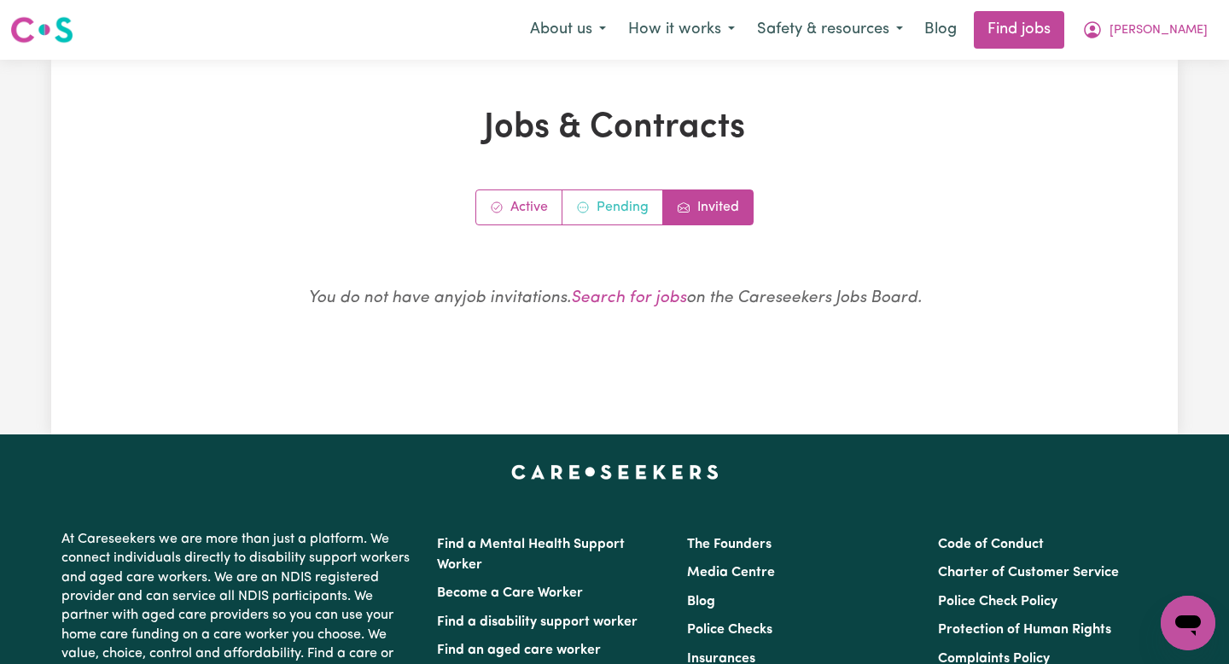
click at [622, 215] on link "Pending" at bounding box center [613, 207] width 101 height 34
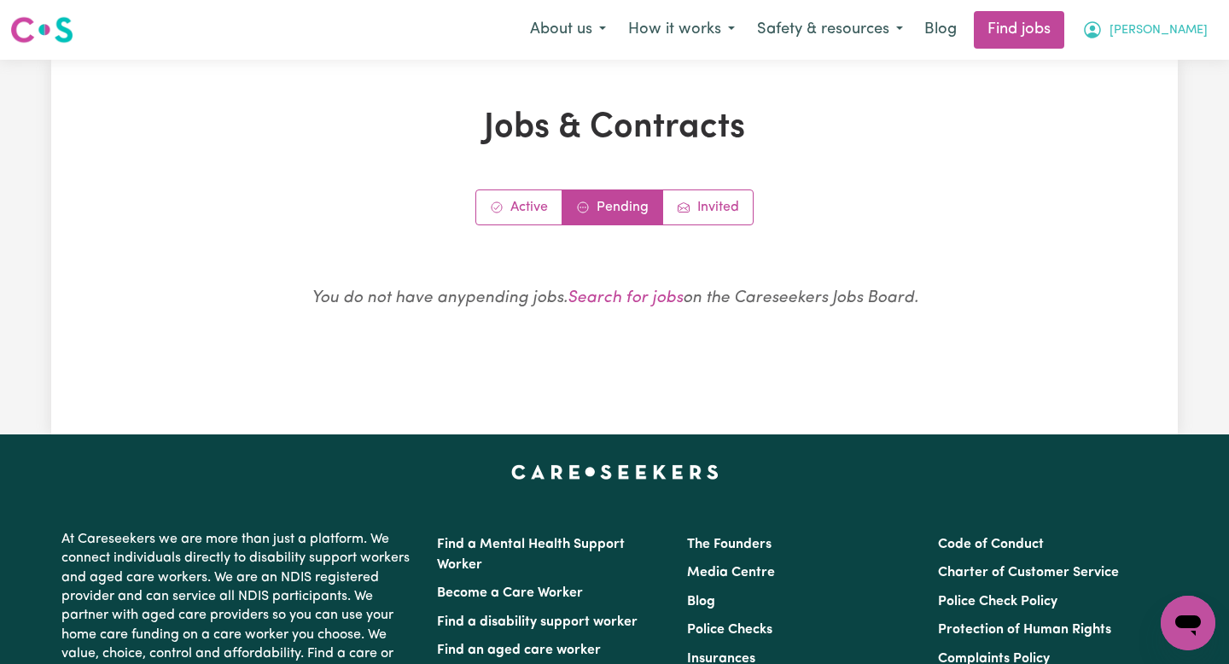
click at [1103, 35] on icon "My Account" at bounding box center [1093, 30] width 20 height 20
click at [1143, 62] on link "My Account" at bounding box center [1150, 66] width 135 height 32
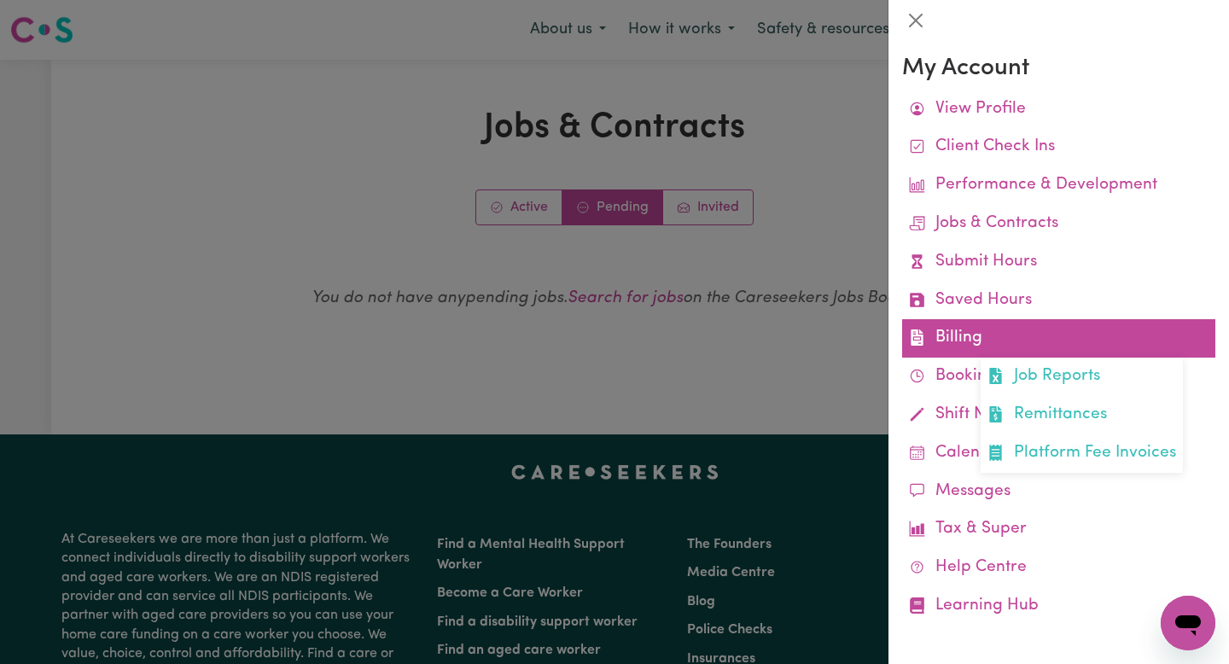
click at [1007, 331] on link "Billing Job Reports Remittances Platform Fee Invoices" at bounding box center [1058, 338] width 313 height 38
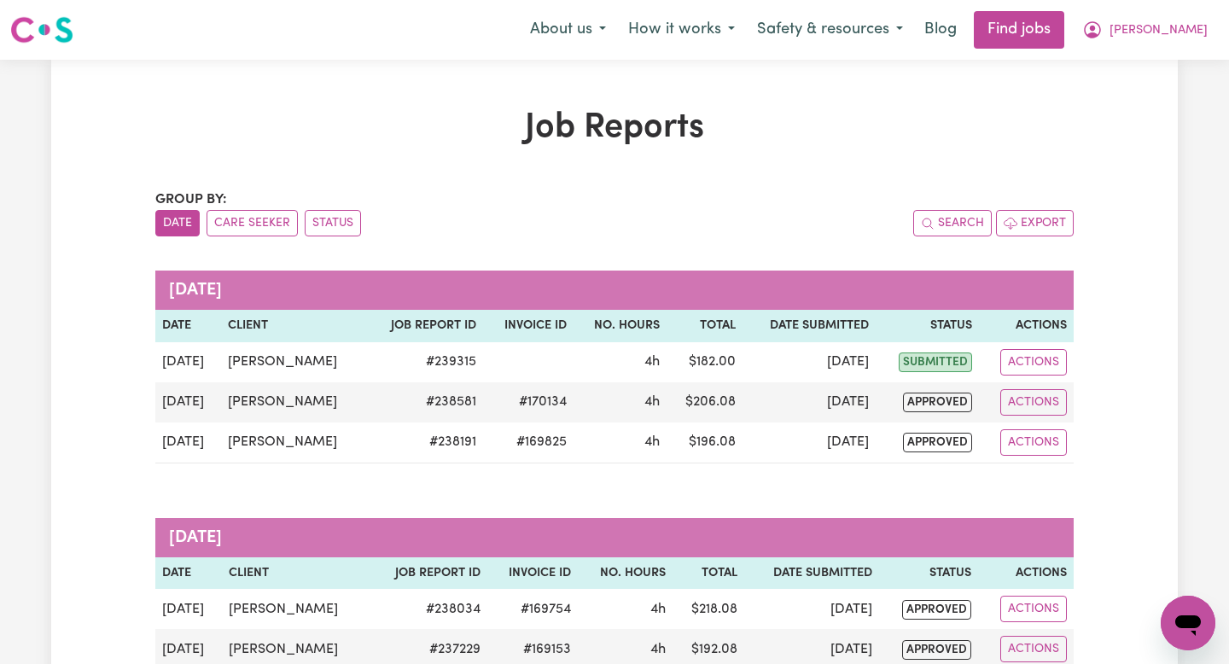
scroll to position [97, 0]
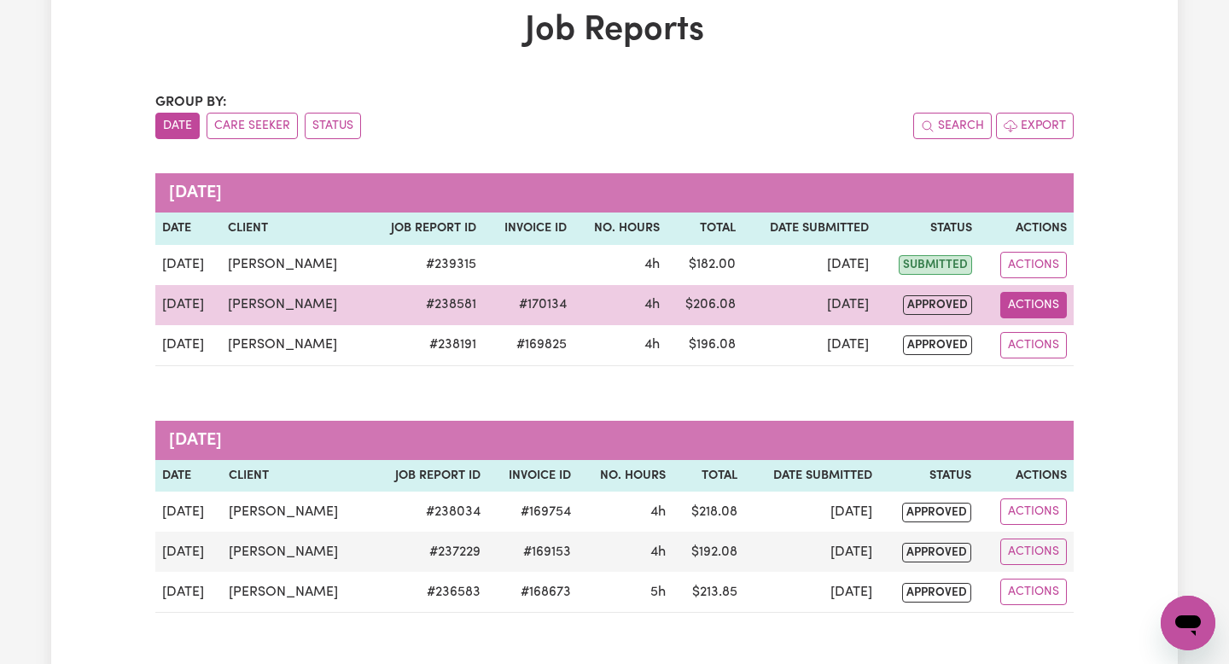
click at [1004, 311] on button "Actions" at bounding box center [1034, 305] width 67 height 26
click at [945, 307] on span "approved" at bounding box center [937, 305] width 69 height 20
click at [881, 309] on td "approved" at bounding box center [927, 305] width 103 height 40
click at [659, 322] on td "4h" at bounding box center [621, 305] width 94 height 40
drag, startPoint x: 588, startPoint y: 291, endPoint x: 881, endPoint y: 302, distance: 293.1
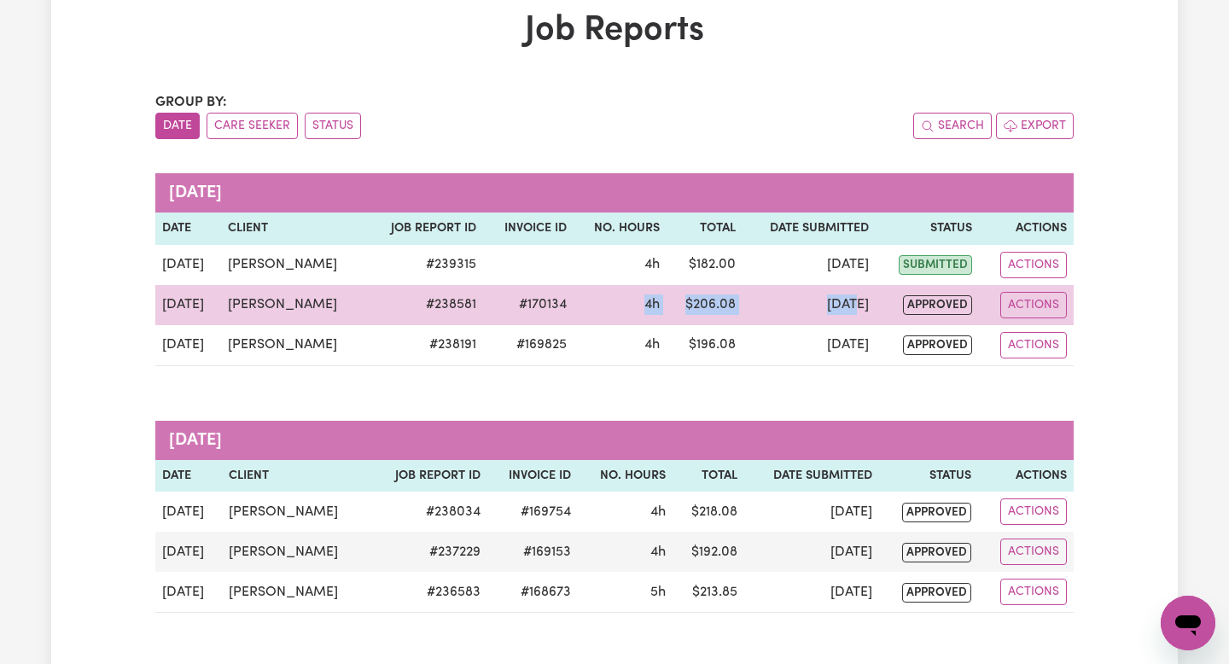
click at [881, 302] on tr "[DATE] [PERSON_NAME] # 238581 #170134 4h $ 206.08 [DATE] approved Actions View …" at bounding box center [614, 305] width 919 height 40
click at [769, 299] on td "[DATE]" at bounding box center [809, 305] width 133 height 40
